Goal: Find contact information: Find contact information

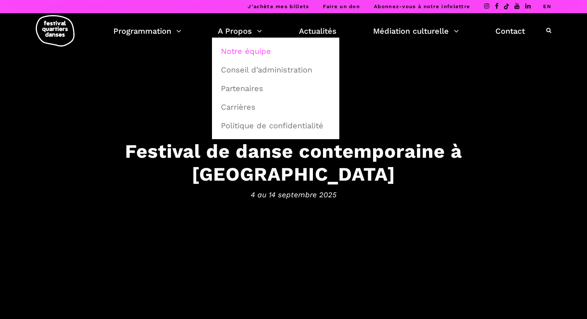
click at [257, 52] on link "Notre équipe" at bounding box center [275, 51] width 119 height 18
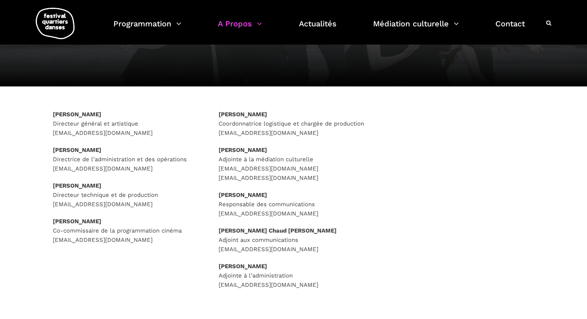
scroll to position [77, 0]
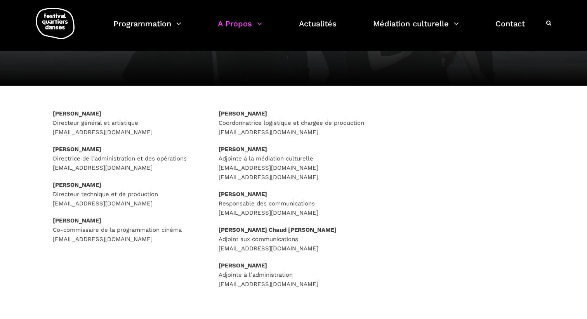
drag, startPoint x: 321, startPoint y: 250, endPoint x: 219, endPoint y: 251, distance: 102.1
click at [219, 251] on p "David Chaud Ullrich Adjoint aux communications adjoint.coms@quartiersdanses.com" at bounding box center [294, 240] width 150 height 28
copy p "adjoint.coms@quartiersdanses.com"
